Goal: Obtain resource: Obtain resource

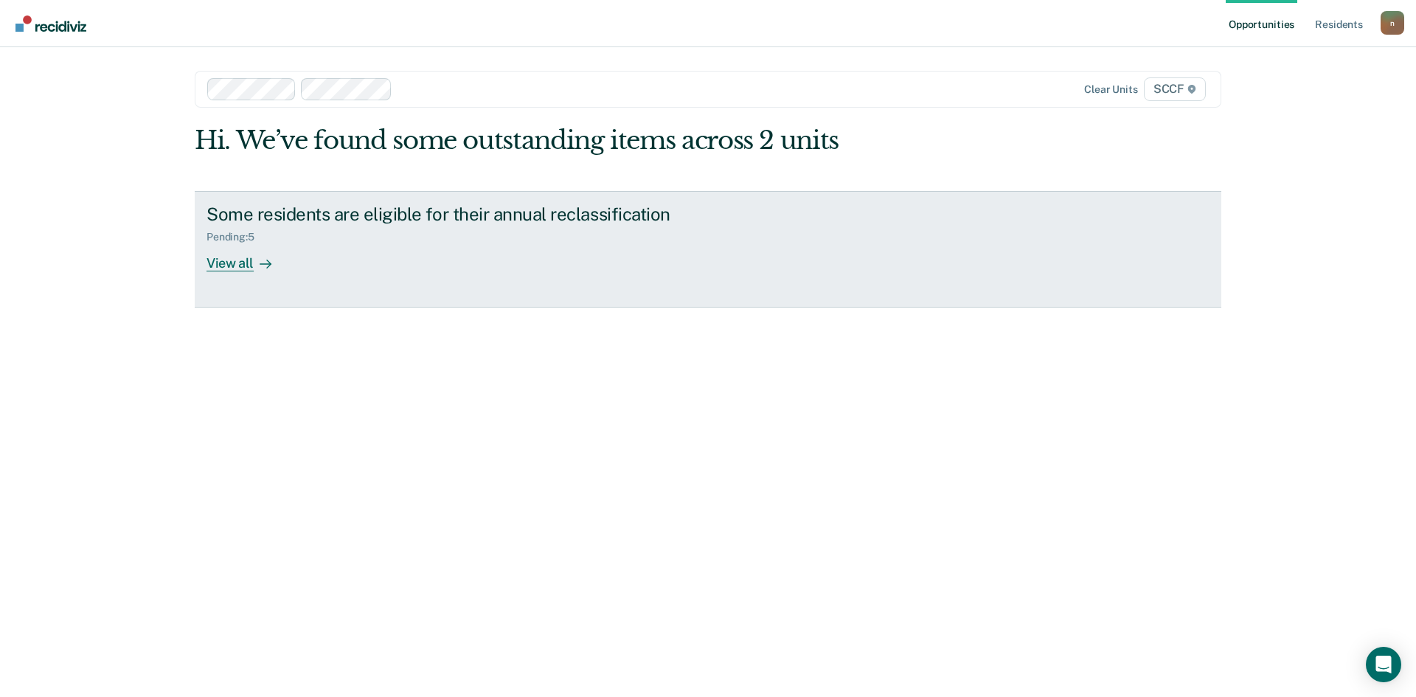
click at [243, 262] on div "View all" at bounding box center [247, 257] width 83 height 29
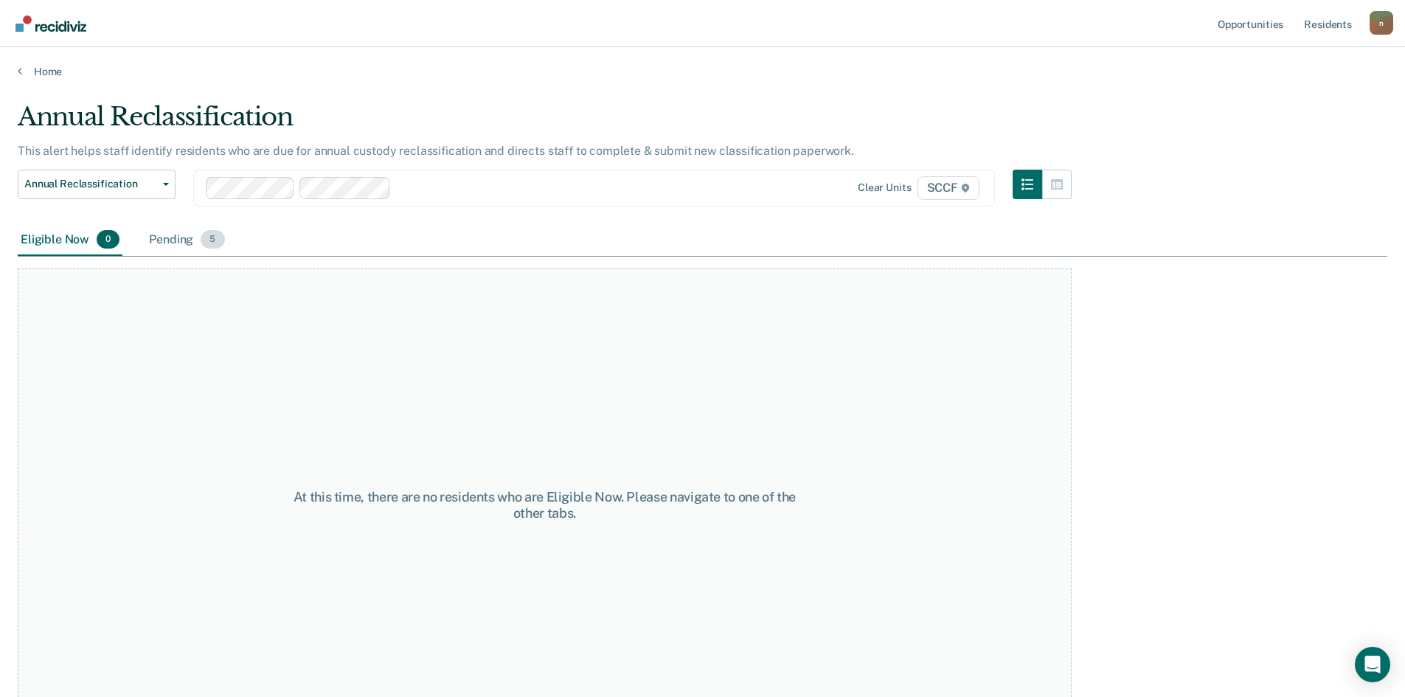
click at [205, 238] on span "5" at bounding box center [213, 239] width 24 height 19
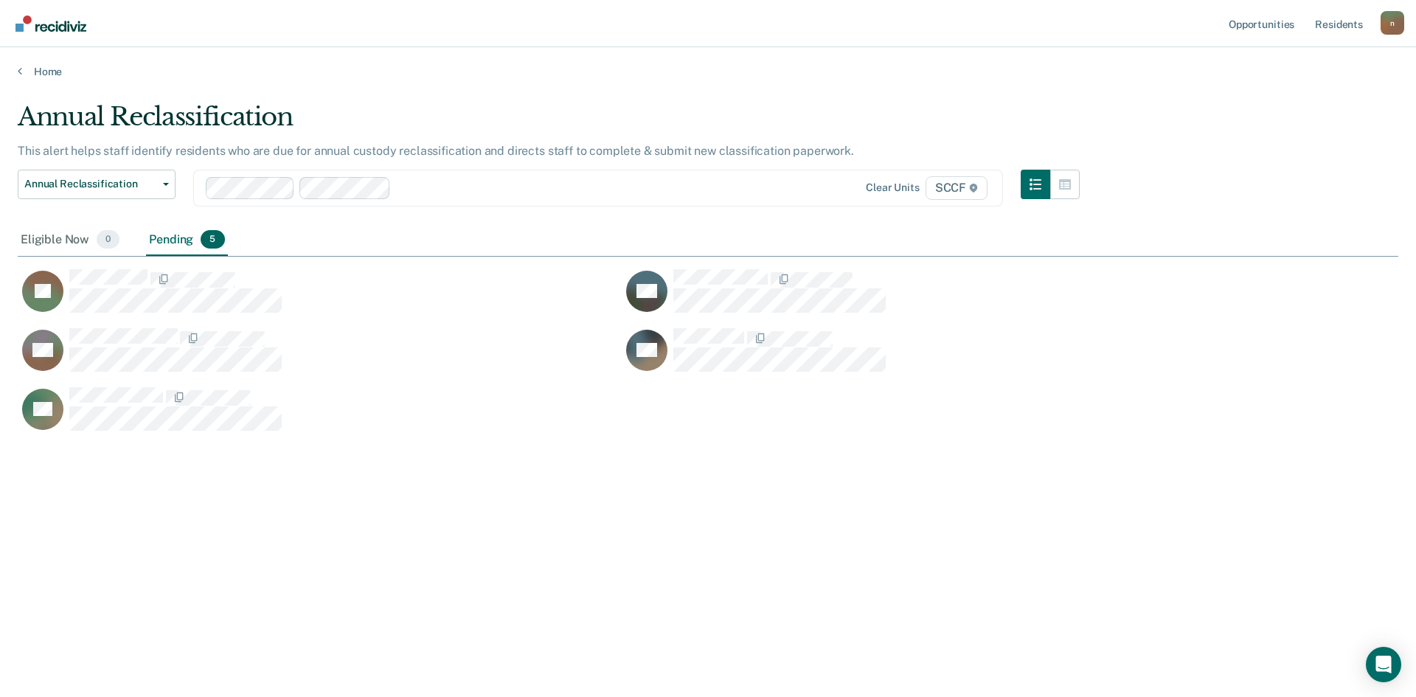
scroll to position [473, 1369]
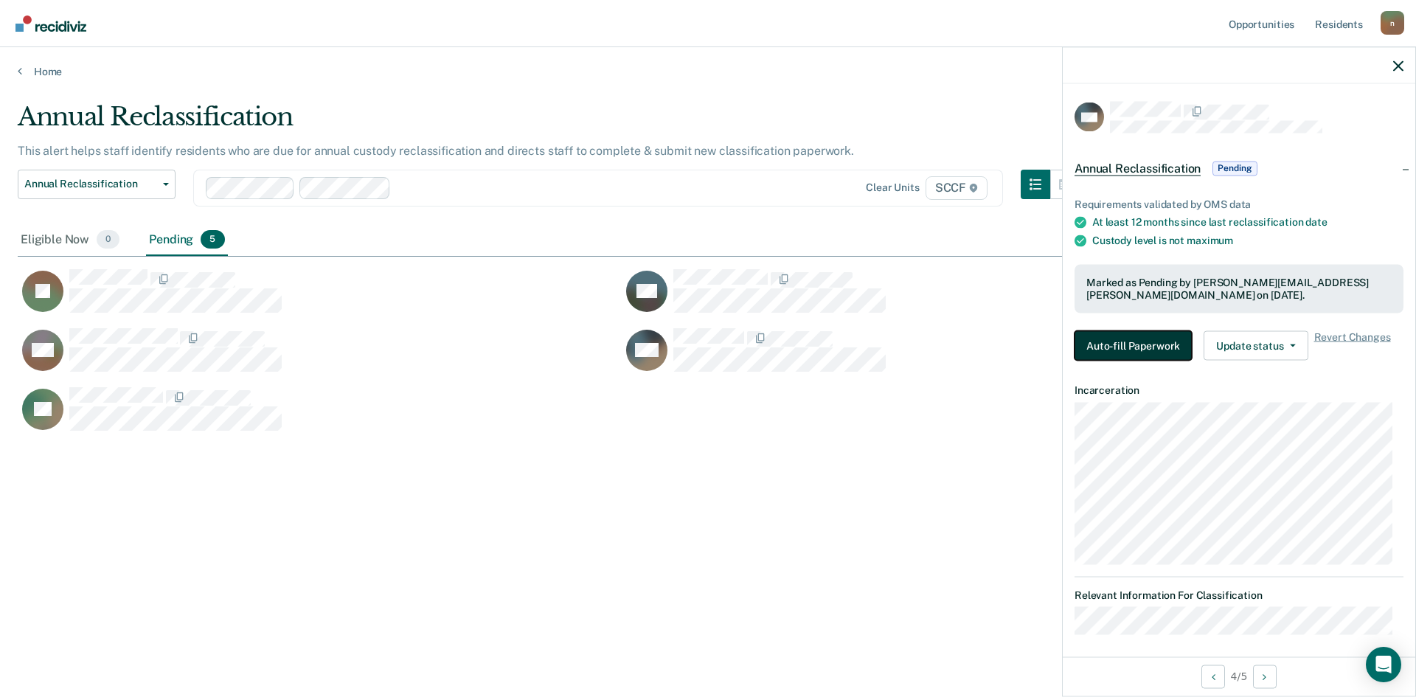
click at [1097, 345] on button "Auto-fill Paperwork" at bounding box center [1132, 344] width 117 height 29
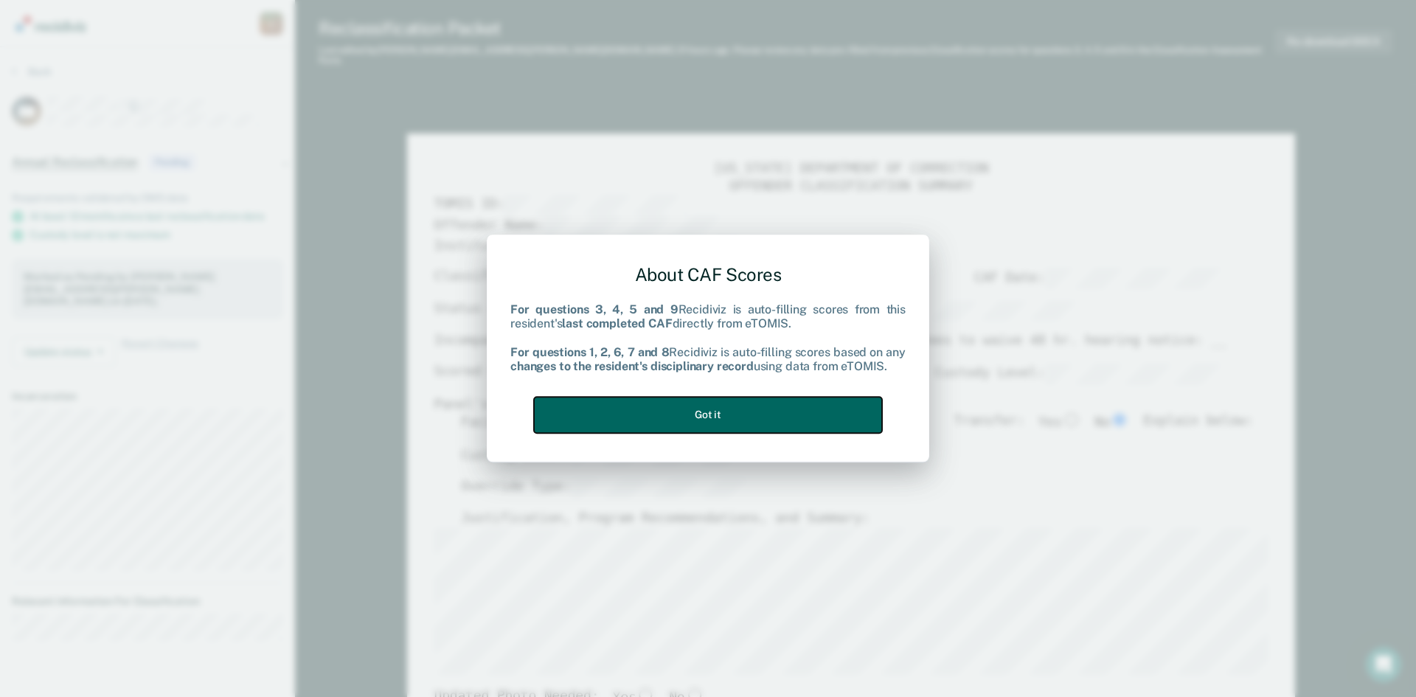
drag, startPoint x: 761, startPoint y: 412, endPoint x: 777, endPoint y: 407, distance: 16.3
click at [767, 411] on button "Got it" at bounding box center [708, 415] width 348 height 36
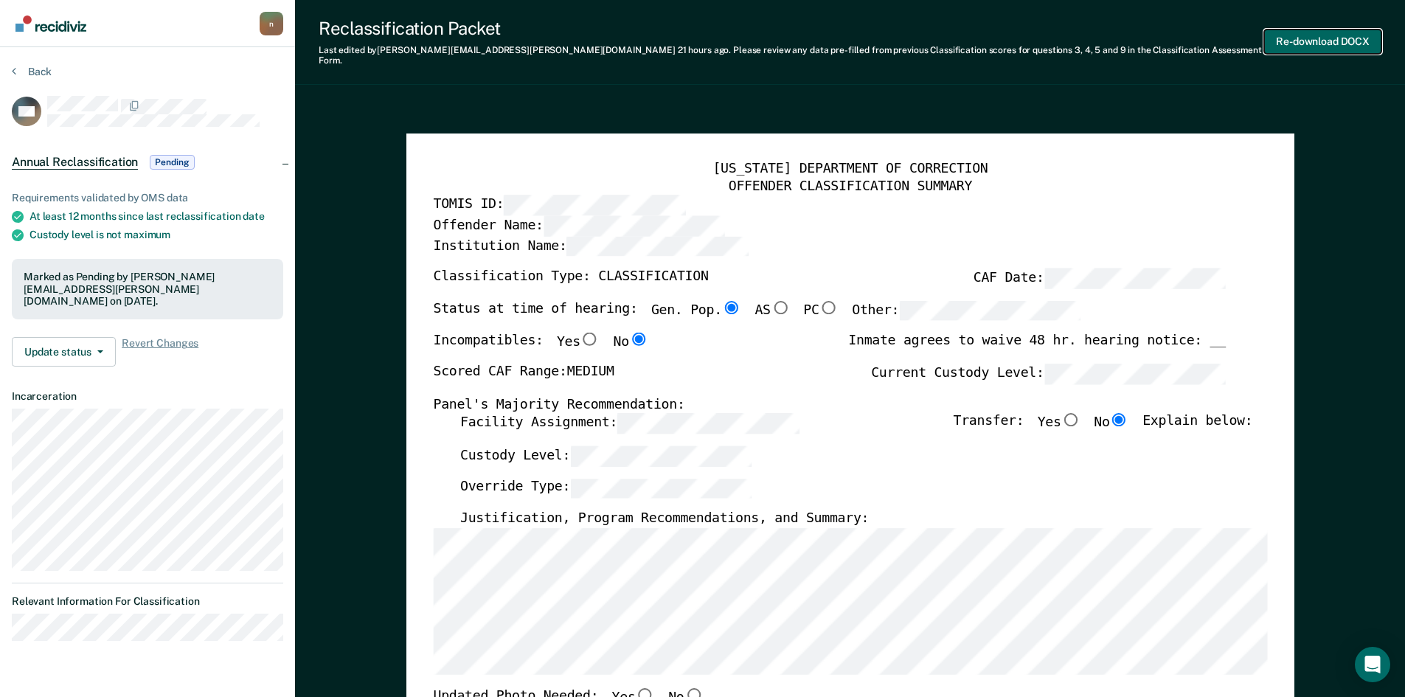
click at [1356, 31] on button "Re-download DOCX" at bounding box center [1322, 41] width 117 height 24
click at [26, 21] on img "Main navigation" at bounding box center [51, 23] width 71 height 16
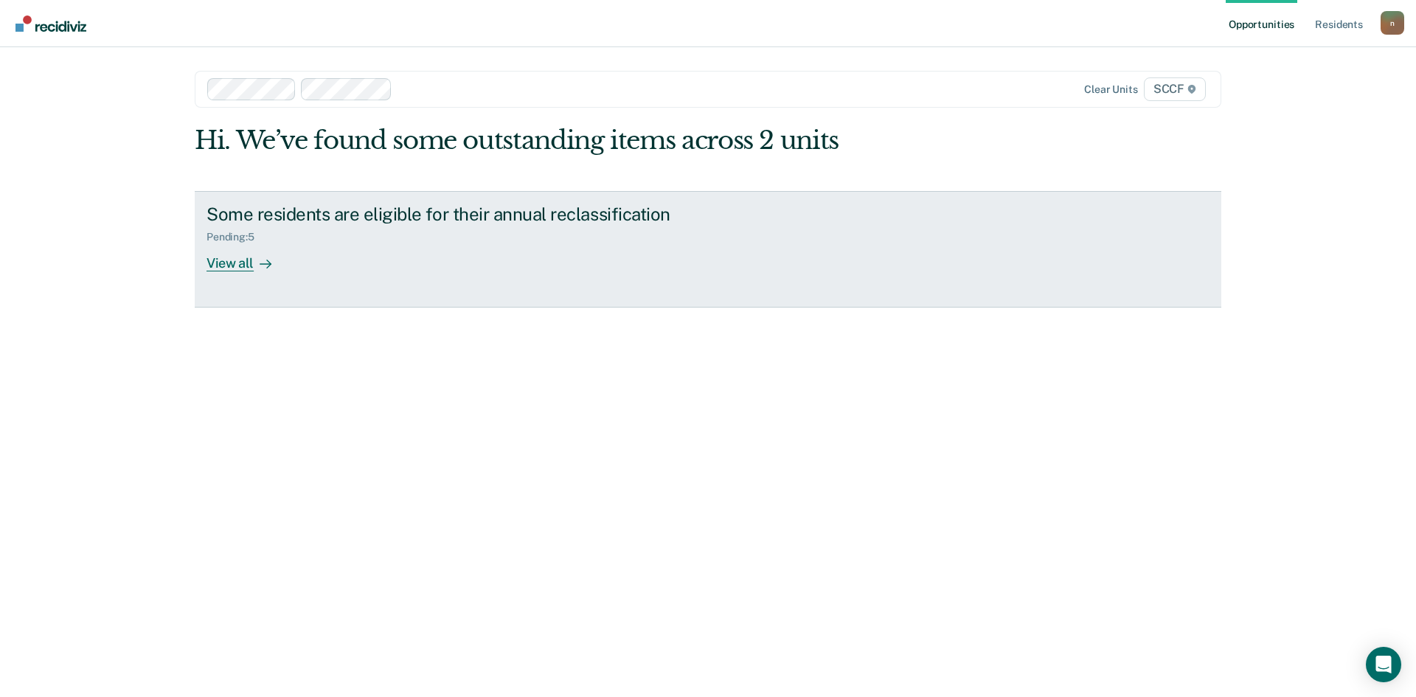
click at [242, 255] on div "View all" at bounding box center [247, 257] width 83 height 29
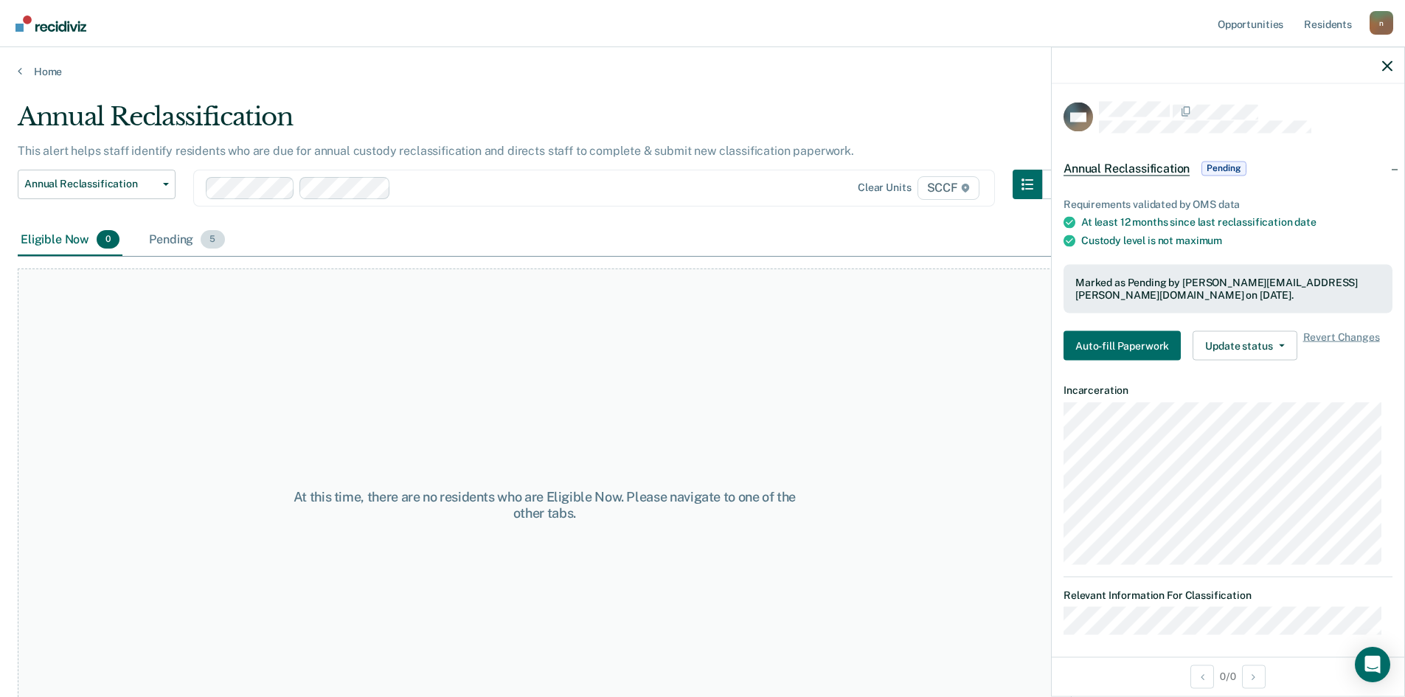
click at [201, 232] on div "Pending 5" at bounding box center [186, 240] width 81 height 32
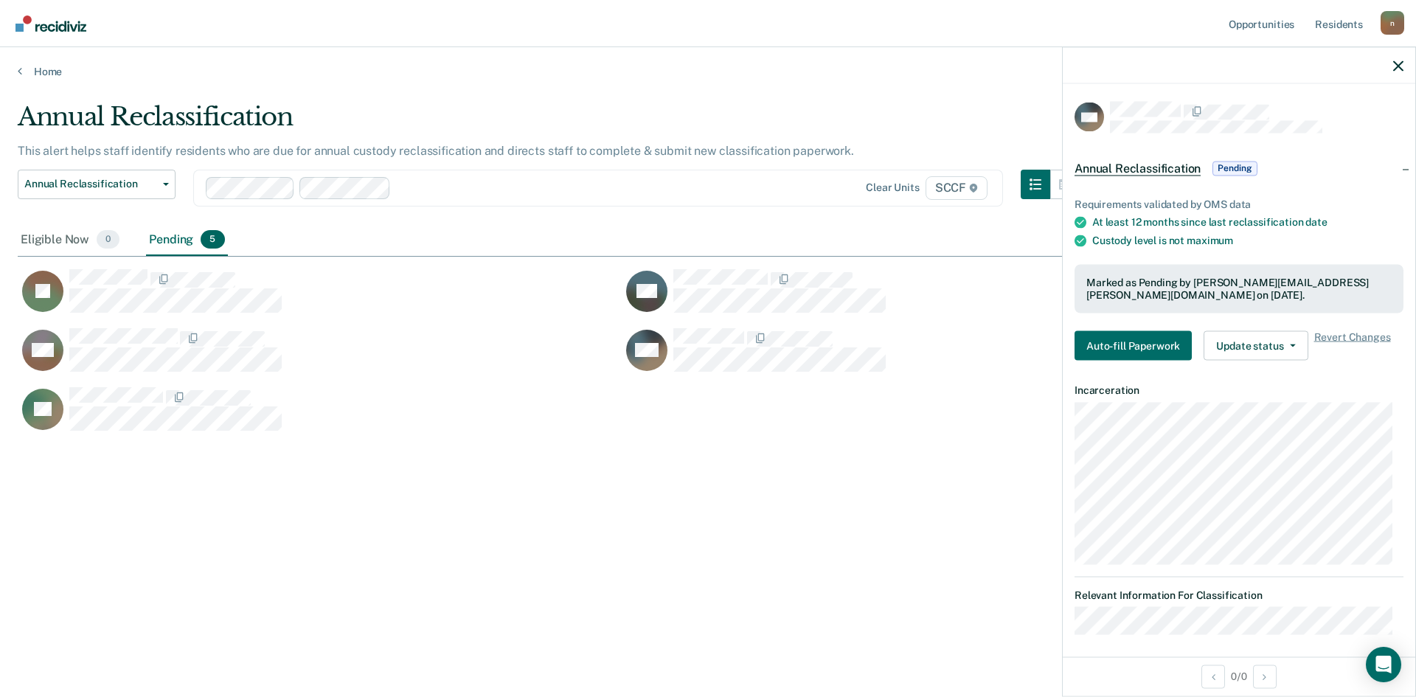
scroll to position [473, 1369]
click at [1163, 338] on button "Auto-fill Paperwork" at bounding box center [1132, 344] width 117 height 29
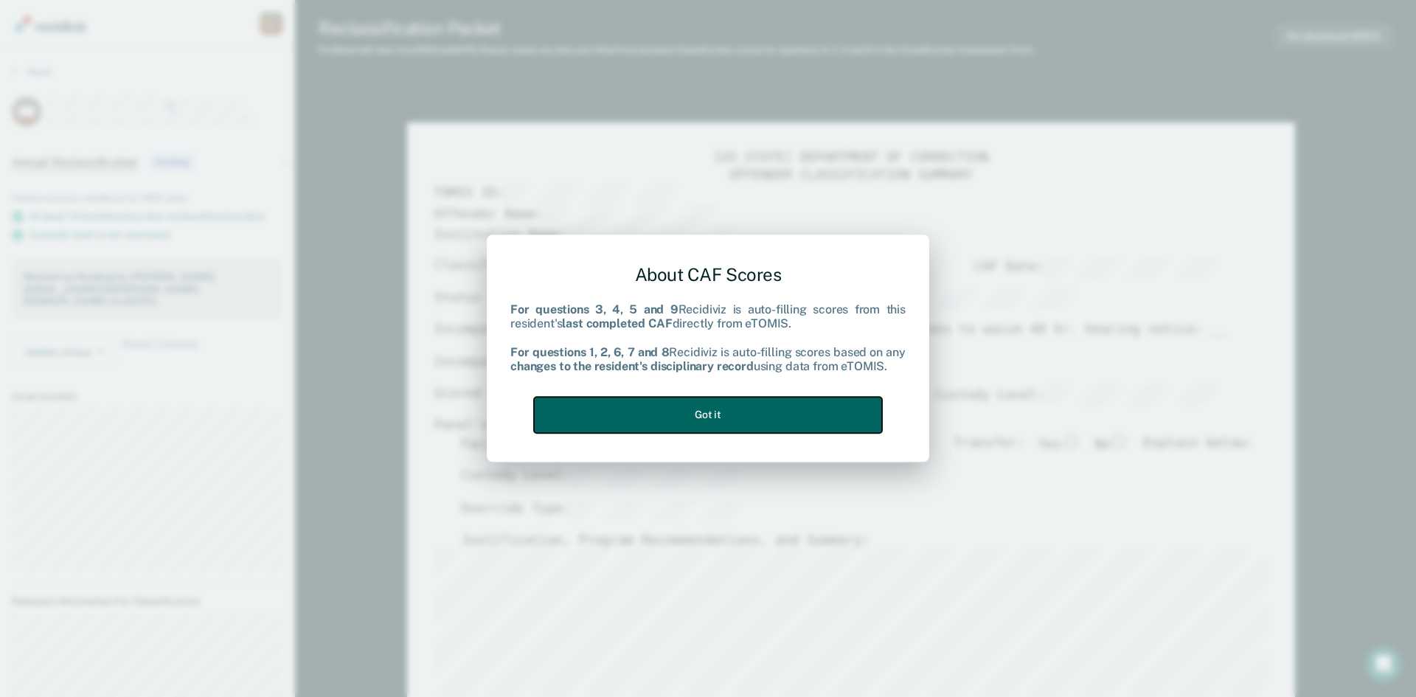
click at [850, 411] on button "Got it" at bounding box center [708, 415] width 348 height 36
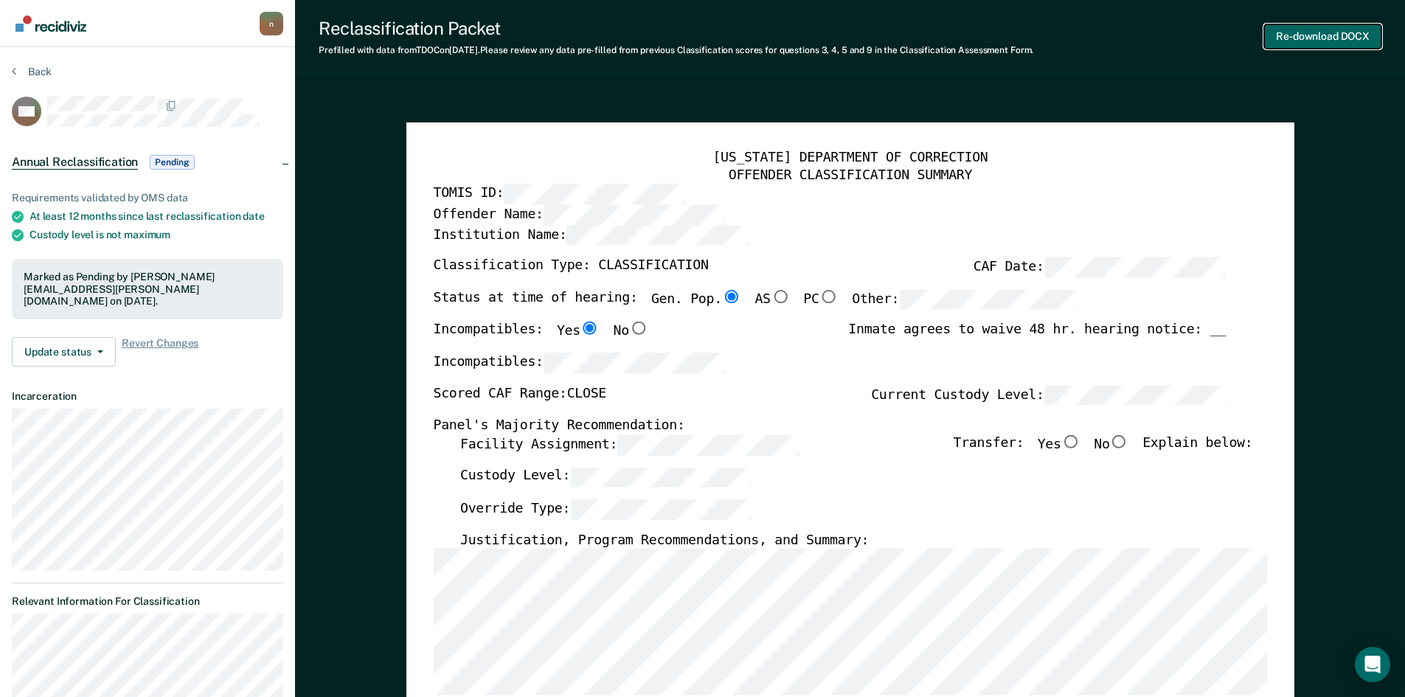
click at [1362, 38] on button "Re-download DOCX" at bounding box center [1322, 36] width 117 height 24
type textarea "x"
click at [52, 35] on link "Main navigation" at bounding box center [52, 23] width 80 height 25
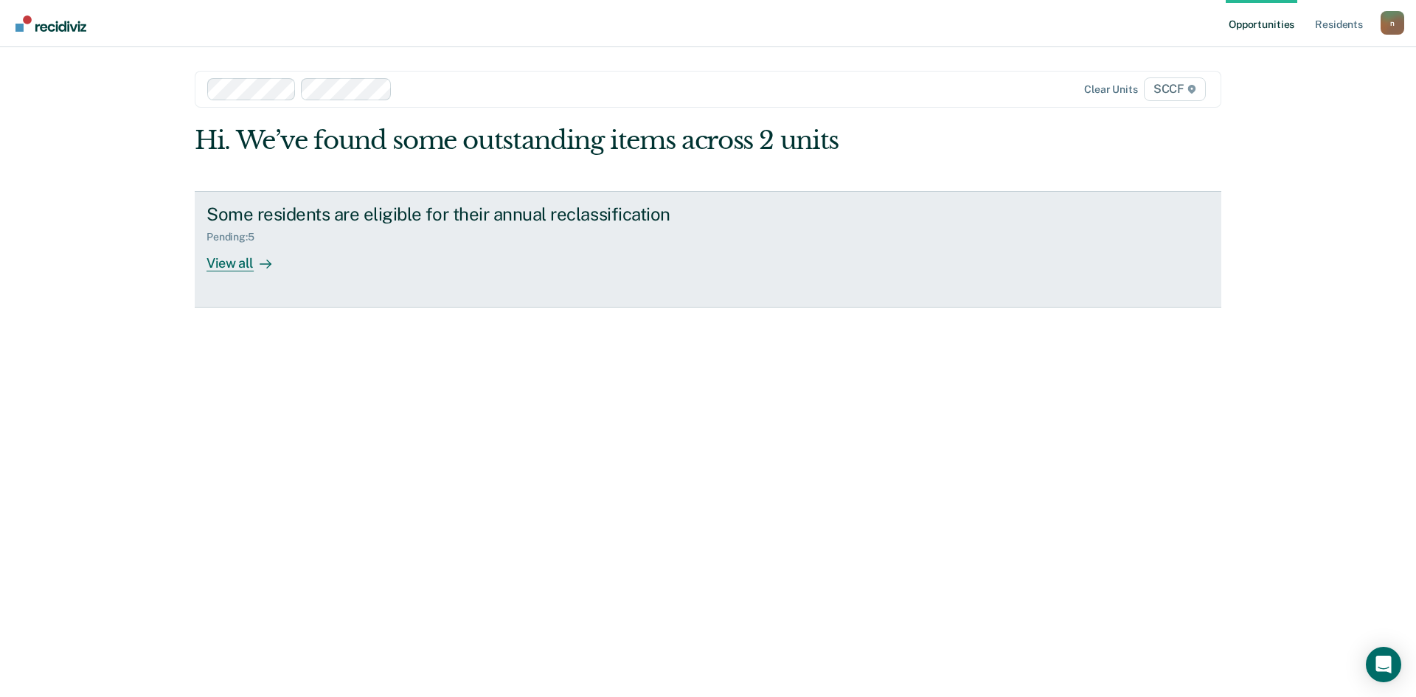
click at [539, 229] on div "Pending : 5" at bounding box center [465, 234] width 518 height 18
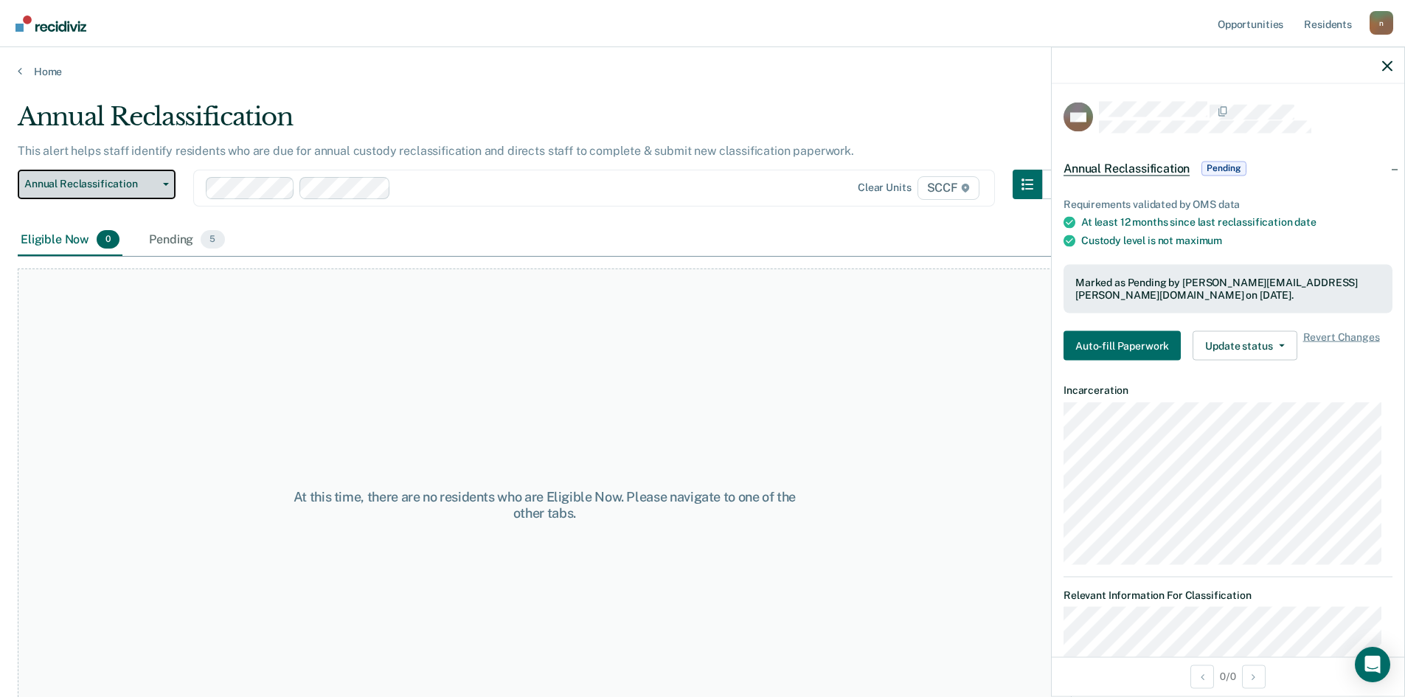
click at [126, 195] on button "Annual Reclassification" at bounding box center [97, 184] width 158 height 29
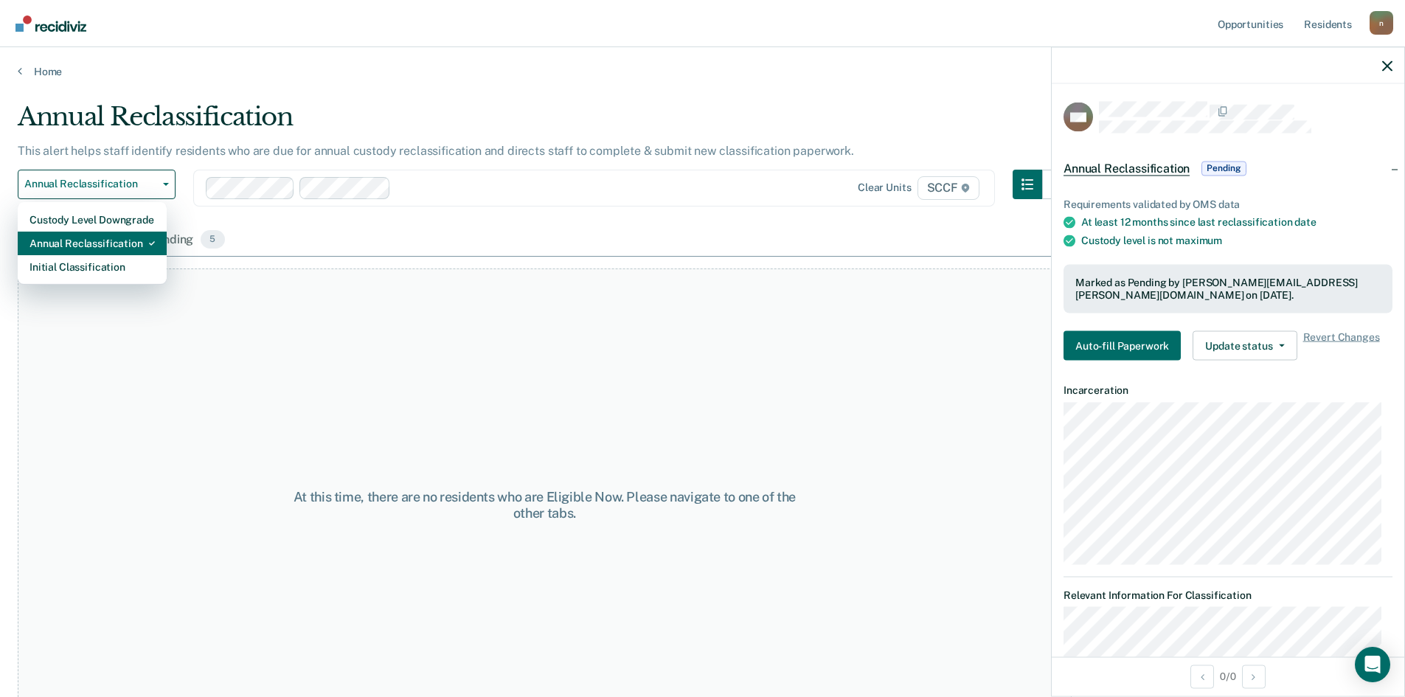
click at [124, 244] on div "Annual Reclassification" at bounding box center [91, 244] width 125 height 24
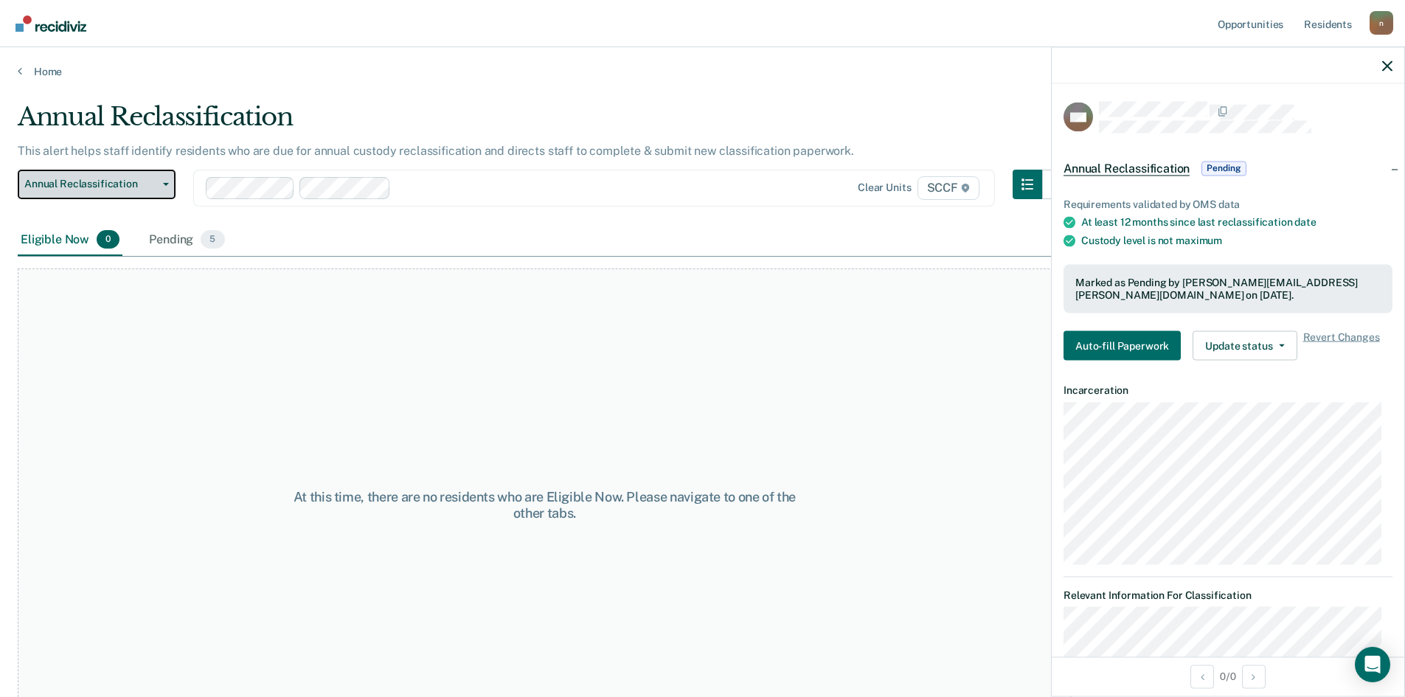
click at [133, 191] on button "Annual Reclassification" at bounding box center [97, 184] width 158 height 29
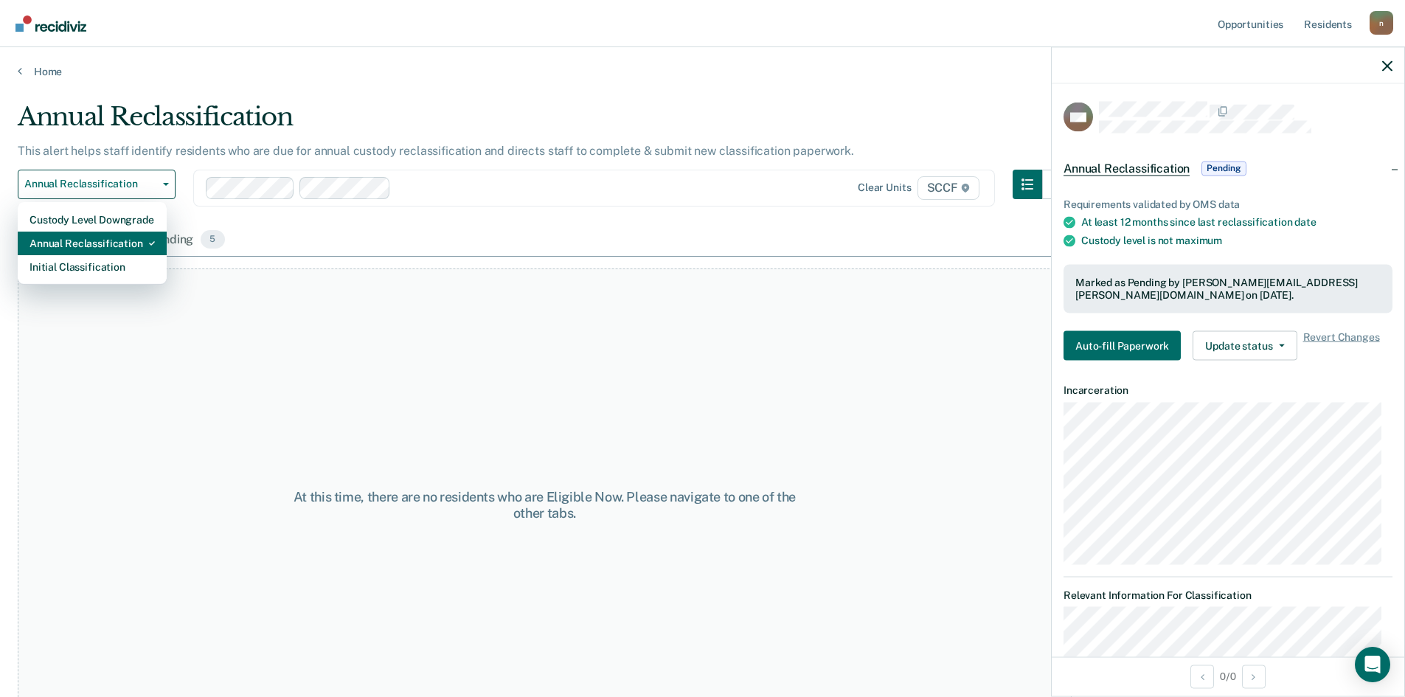
click at [125, 241] on div "Annual Reclassification" at bounding box center [91, 244] width 125 height 24
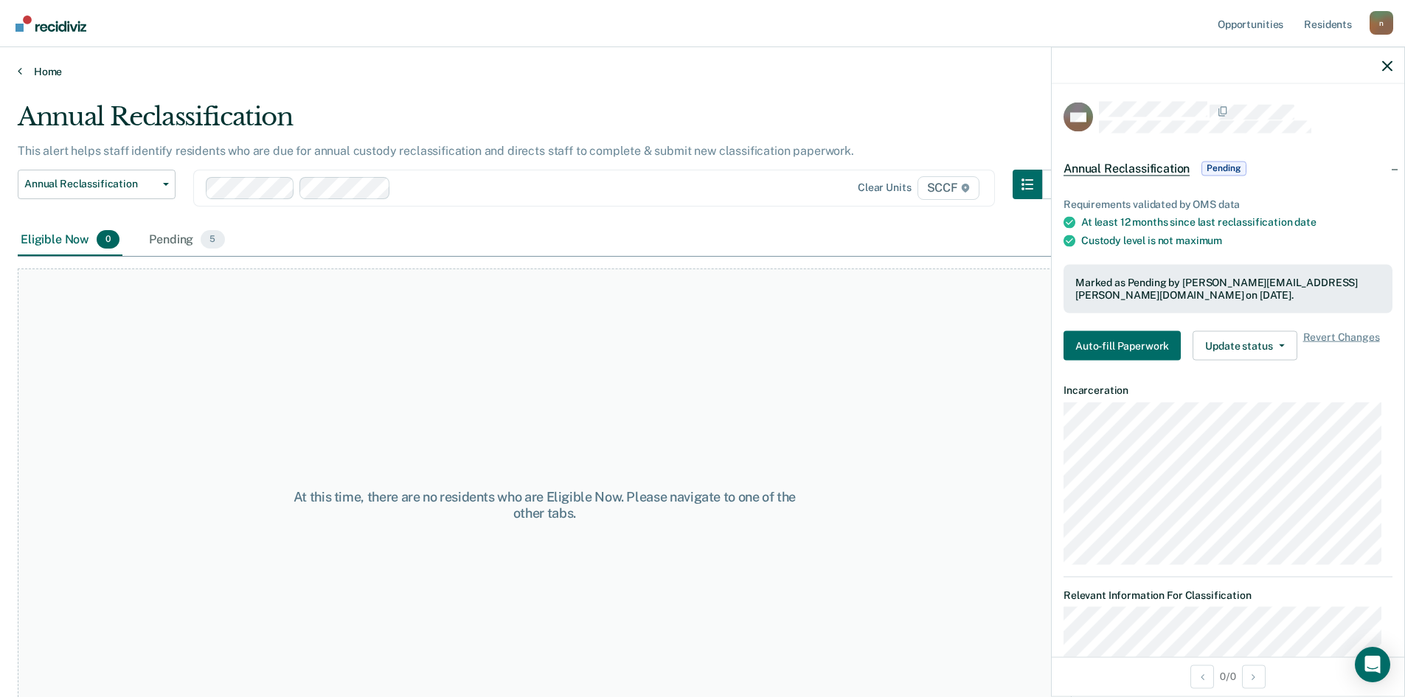
click at [24, 66] on link "Home" at bounding box center [702, 71] width 1369 height 13
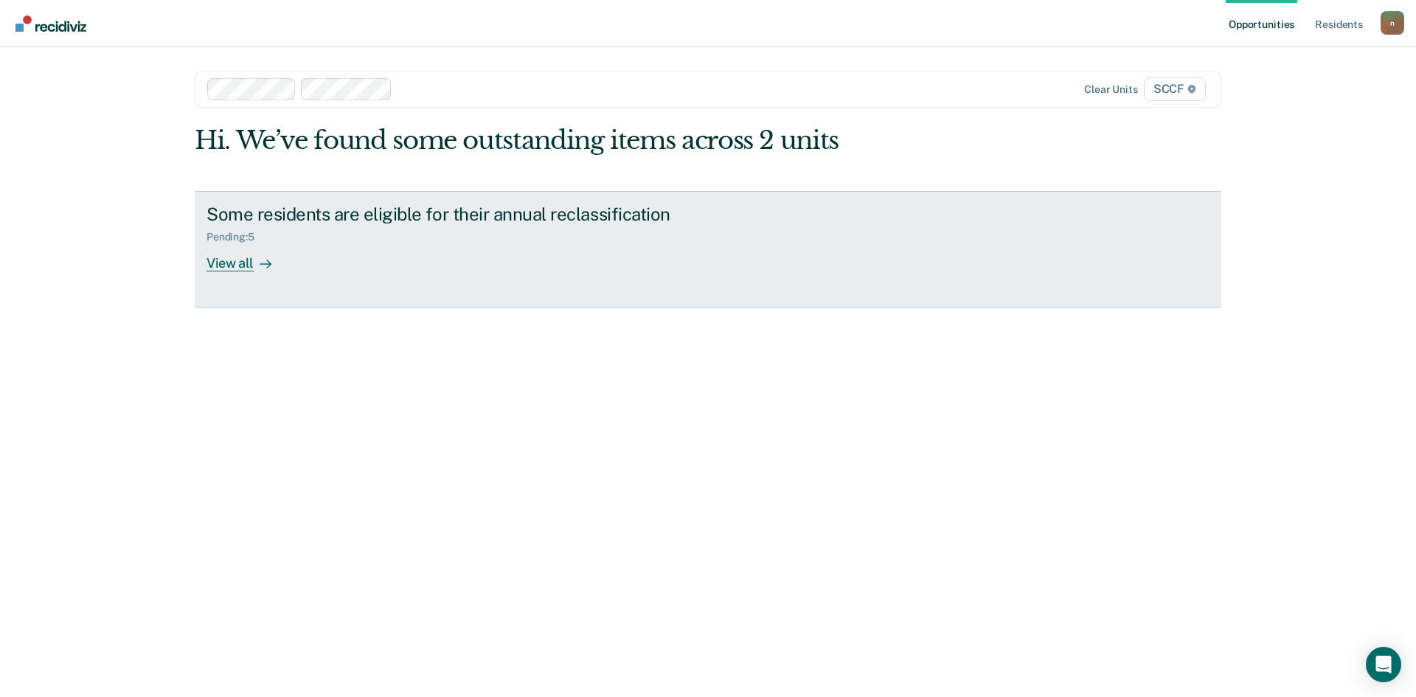
click at [232, 266] on div "View all" at bounding box center [247, 257] width 83 height 29
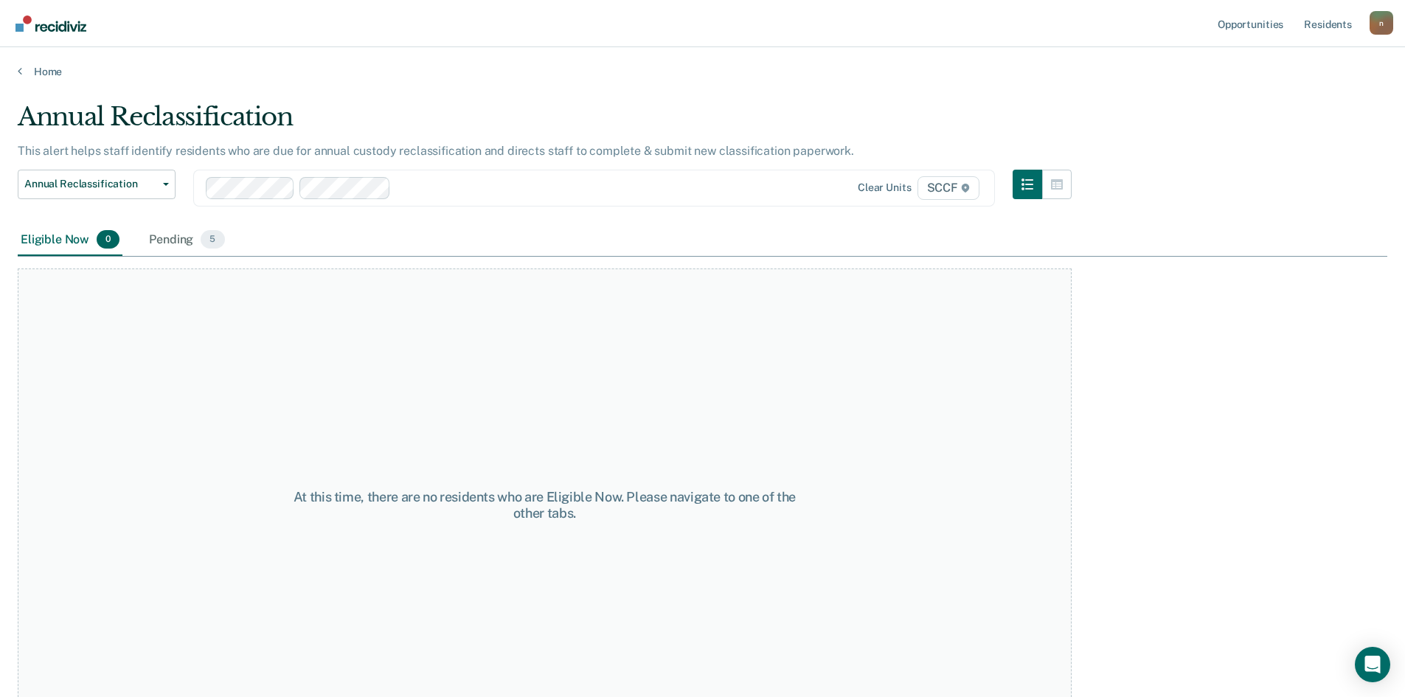
click at [62, 244] on div "Eligible Now 0" at bounding box center [70, 240] width 105 height 32
click at [119, 180] on span "Annual Reclassification" at bounding box center [90, 184] width 133 height 13
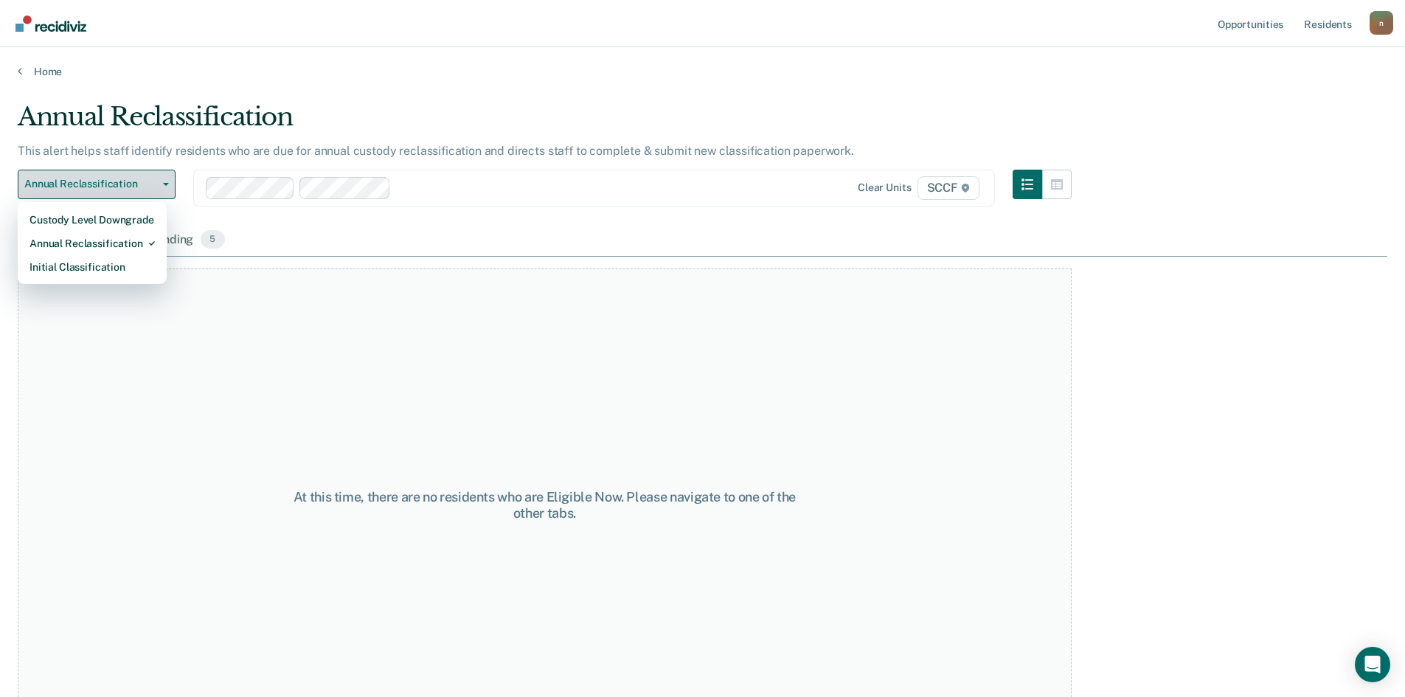
click at [119, 180] on span "Annual Reclassification" at bounding box center [90, 184] width 133 height 13
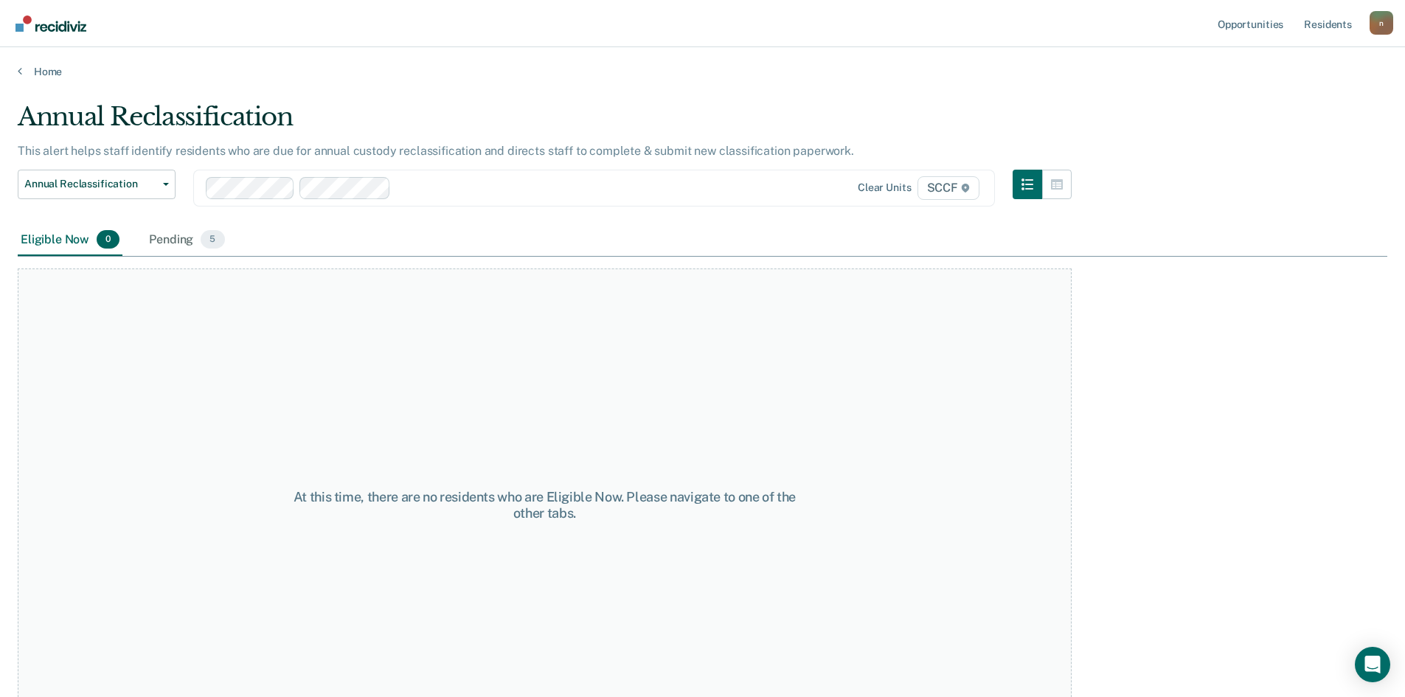
click at [228, 241] on div "Eligible Now 0 Pending 5" at bounding box center [702, 240] width 1369 height 33
click at [209, 243] on span "5" at bounding box center [213, 239] width 24 height 19
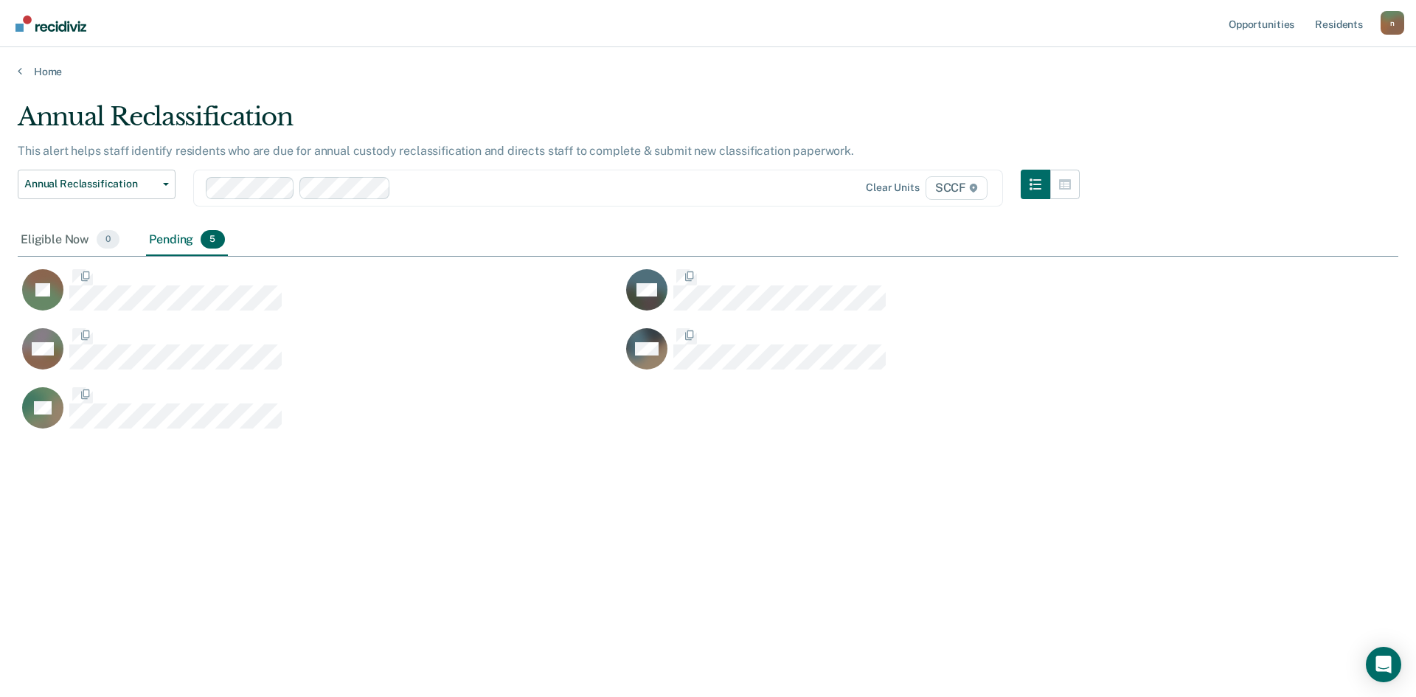
scroll to position [473, 1369]
